Goal: Information Seeking & Learning: Learn about a topic

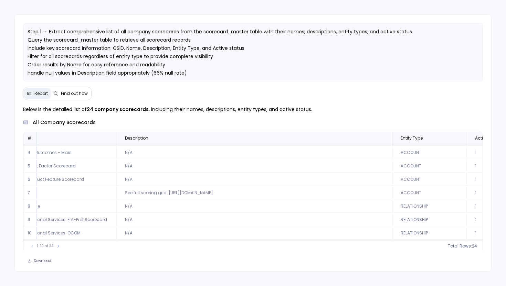
scroll to position [41, 240]
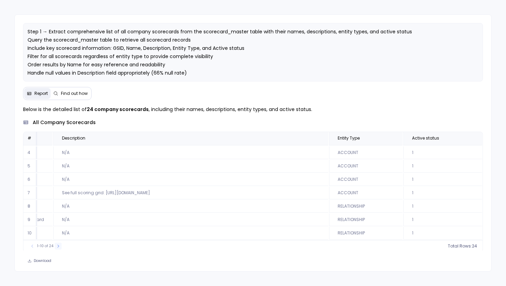
click at [57, 249] on button at bounding box center [58, 246] width 7 height 7
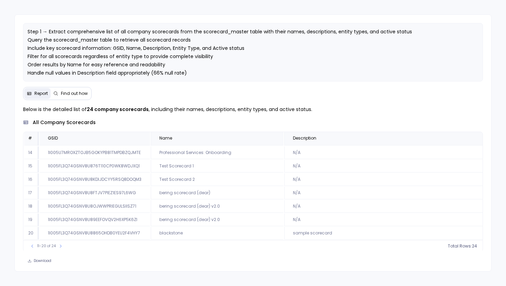
scroll to position [1, 0]
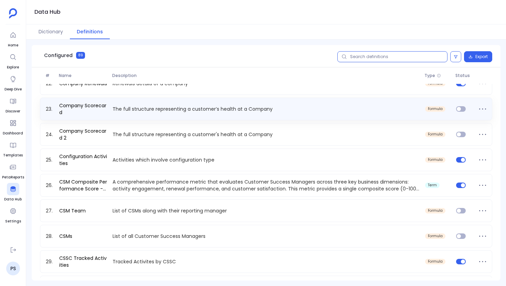
scroll to position [500, 0]
click at [102, 116] on div "Company Scorecard The full structure representing a customer’s health at a Comp…" at bounding box center [266, 109] width 452 height 23
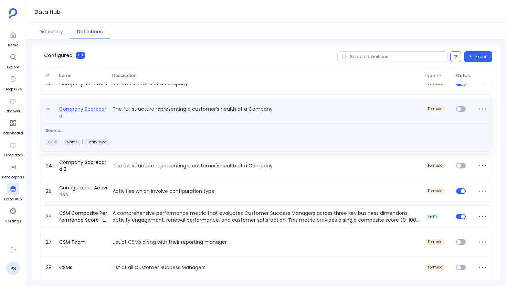
click at [65, 109] on link "Company Scorecard" at bounding box center [83, 112] width 54 height 14
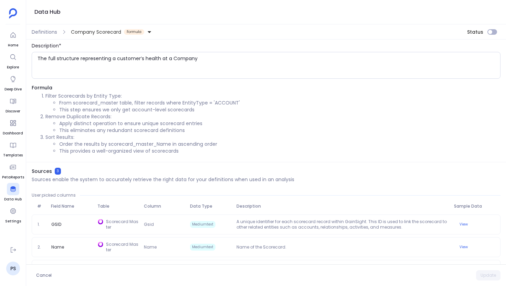
scroll to position [32, 0]
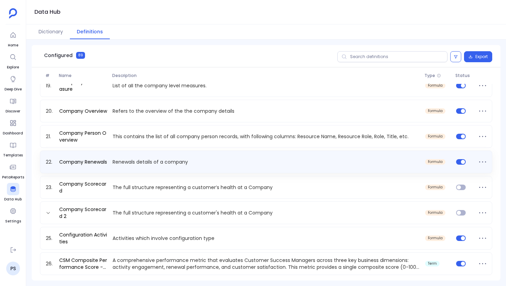
scroll to position [436, 0]
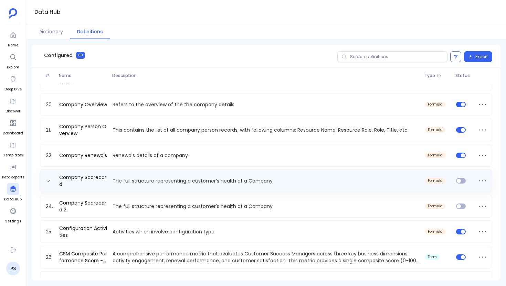
click at [456, 184] on div "Company Scorecard The full structure representing a customer’s health at a Comp…" at bounding box center [266, 181] width 446 height 14
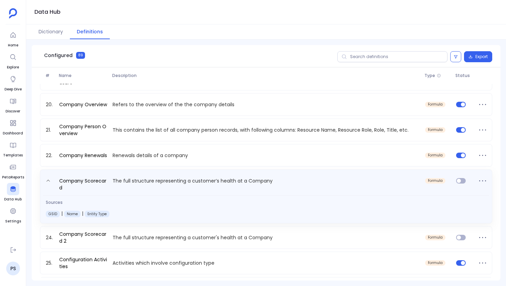
click at [456, 184] on span at bounding box center [464, 184] width 22 height 14
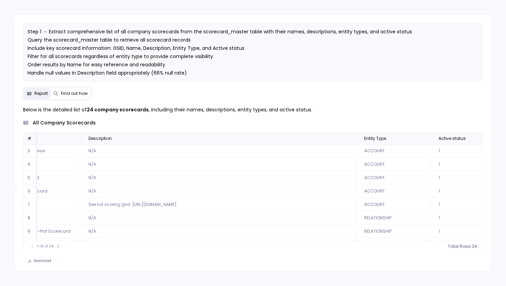
scroll to position [41, 184]
click at [72, 92] on span "Find out how" at bounding box center [74, 94] width 27 height 6
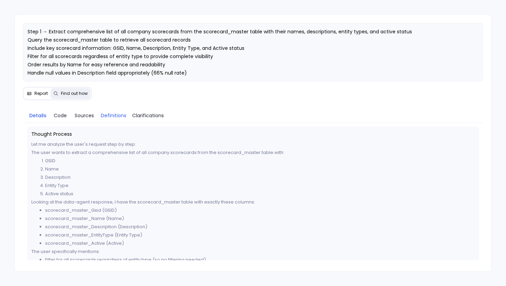
click at [118, 115] on span "Definitions" at bounding box center [113, 116] width 25 height 8
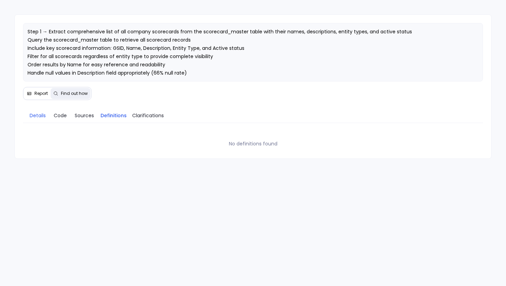
click at [38, 108] on link "Details" at bounding box center [38, 115] width 24 height 14
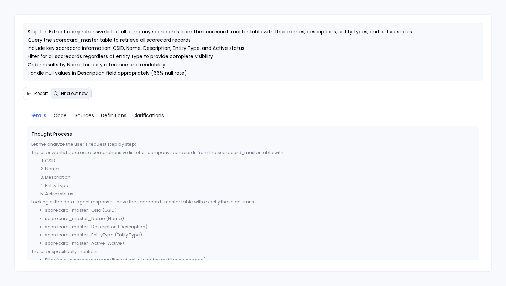
click at [36, 93] on span "Report" at bounding box center [40, 94] width 13 height 6
